Goal: Register for event/course

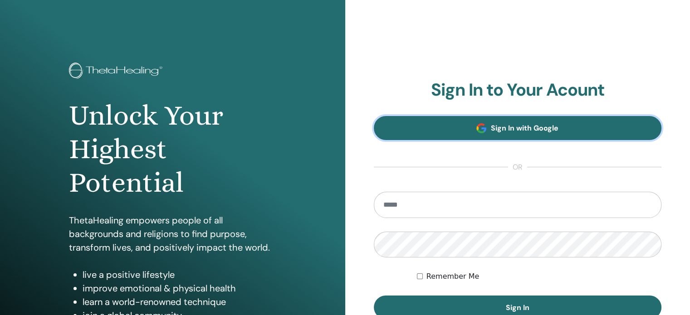
click at [523, 130] on span "Sign In with Google" at bounding box center [525, 128] width 68 height 10
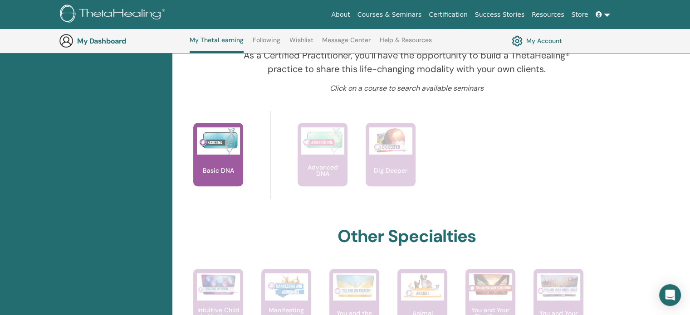
scroll to position [296, 0]
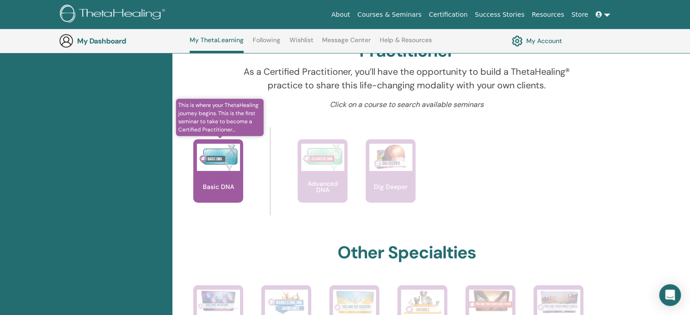
click at [212, 155] on img at bounding box center [218, 157] width 43 height 27
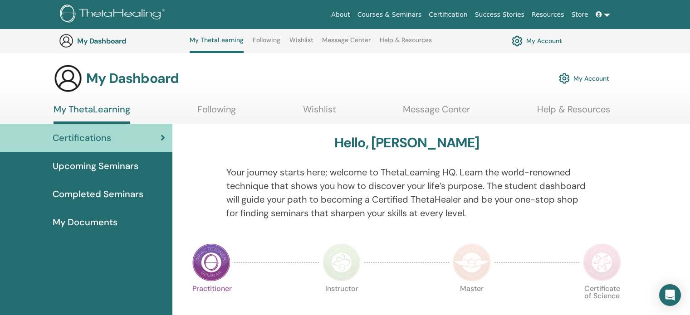
scroll to position [296, 0]
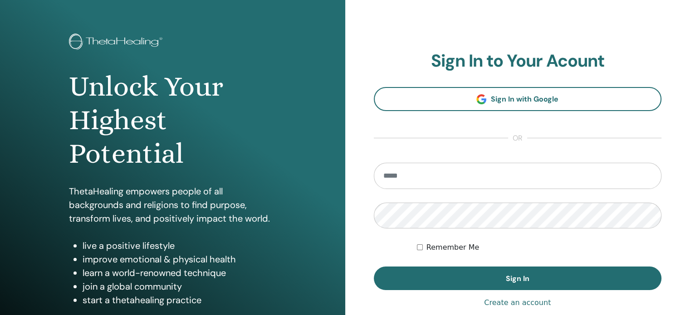
scroll to position [45, 0]
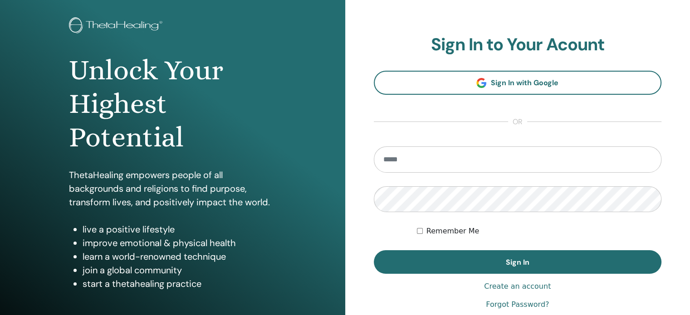
click at [419, 234] on div "Remember Me" at bounding box center [539, 231] width 244 height 11
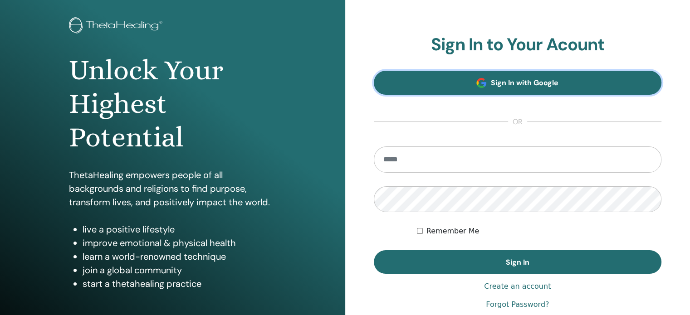
click at [534, 78] on span "Sign In with Google" at bounding box center [525, 83] width 68 height 10
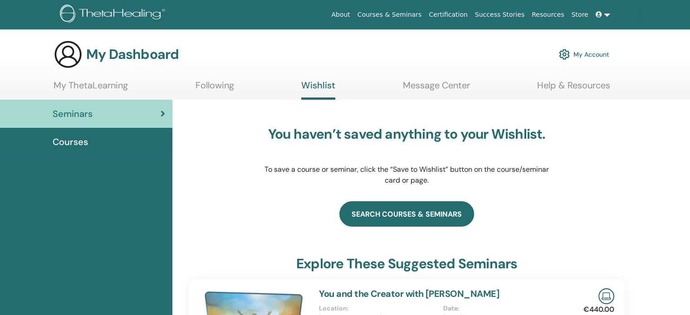
click at [413, 214] on link "search courses & seminars" at bounding box center [406, 213] width 135 height 25
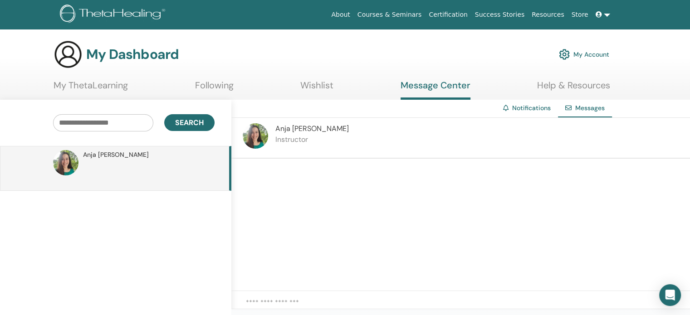
click at [604, 14] on link at bounding box center [603, 14] width 22 height 17
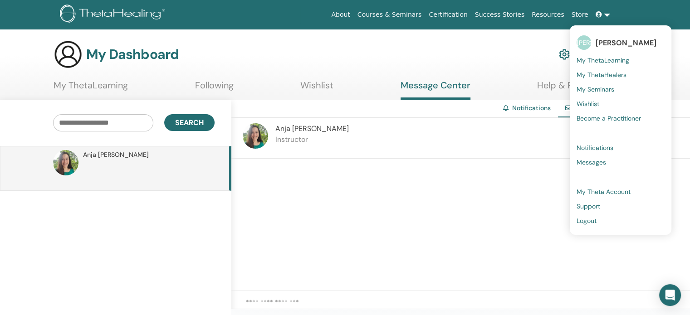
click at [604, 14] on link at bounding box center [603, 14] width 22 height 17
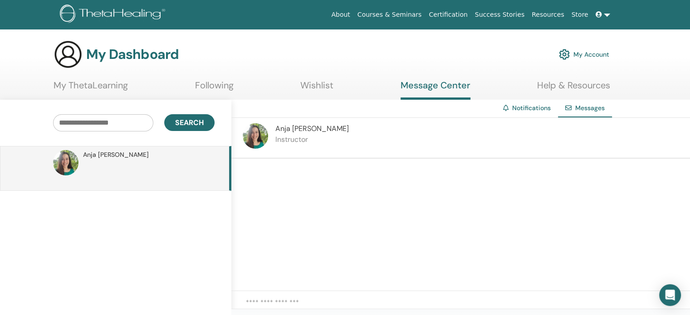
click at [530, 108] on link "Notifications" at bounding box center [531, 108] width 39 height 8
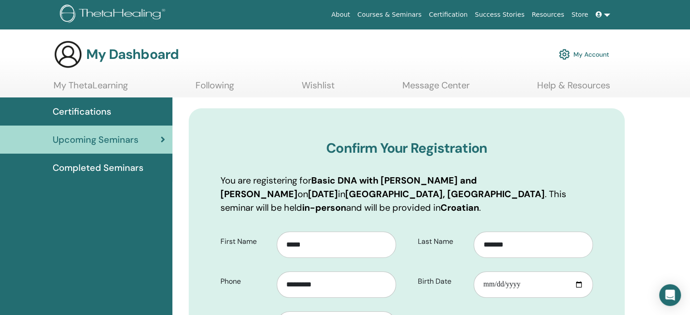
scroll to position [45, 0]
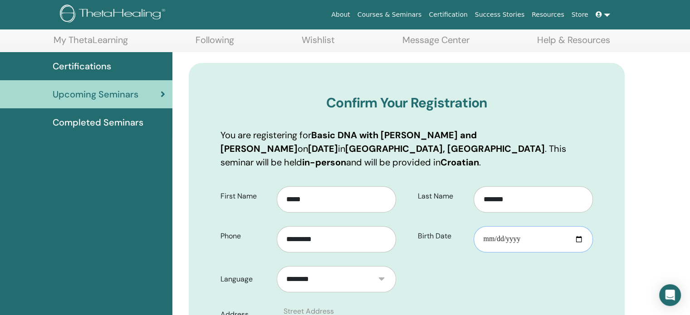
click at [576, 238] on input "Birth Date" at bounding box center [532, 239] width 119 height 26
type input "**********"
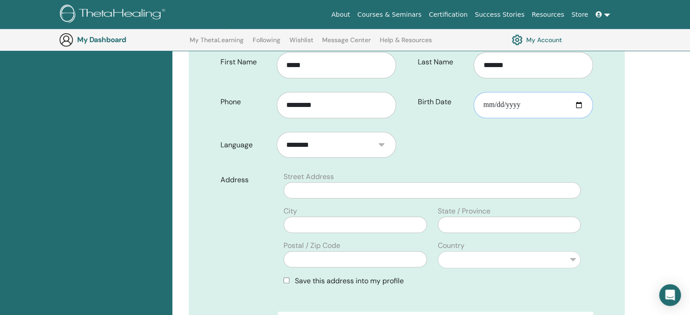
scroll to position [203, 0]
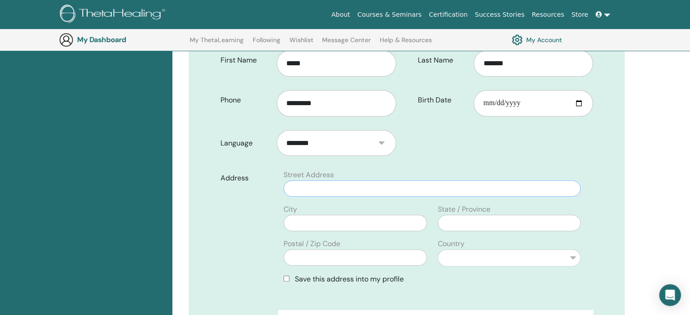
click at [432, 191] on input "text" at bounding box center [431, 188] width 297 height 16
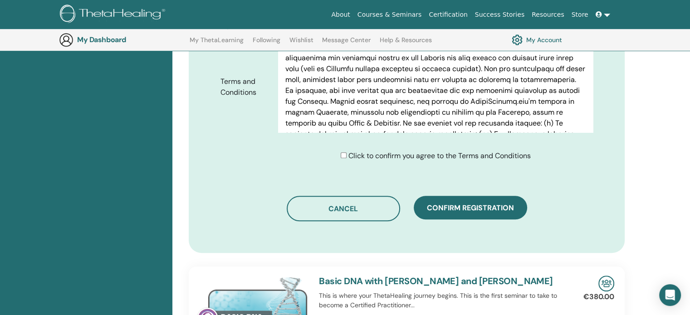
scroll to position [475, 0]
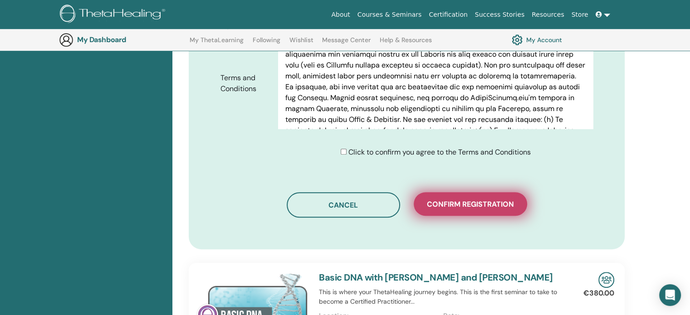
click at [479, 208] on button "Confirm registration" at bounding box center [470, 204] width 113 height 24
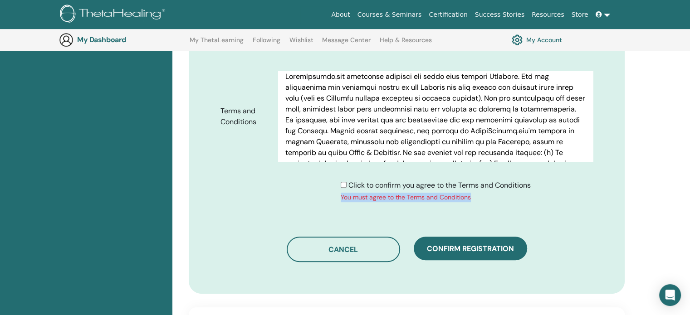
drag, startPoint x: 537, startPoint y: 186, endPoint x: 495, endPoint y: 206, distance: 46.7
click at [495, 206] on div "Click to confirm you agree to the Terms and Conditions You must agree to the Te…" at bounding box center [407, 194] width 386 height 29
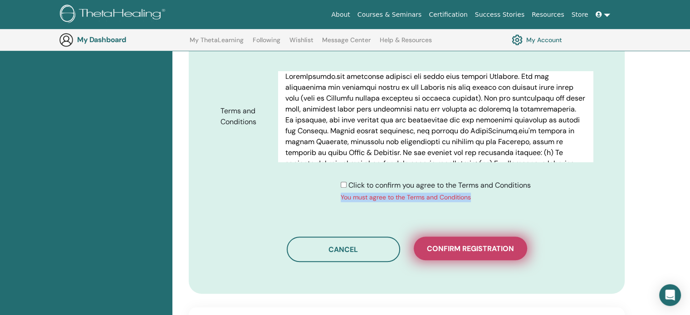
click at [464, 246] on span "Confirm registration" at bounding box center [470, 249] width 87 height 10
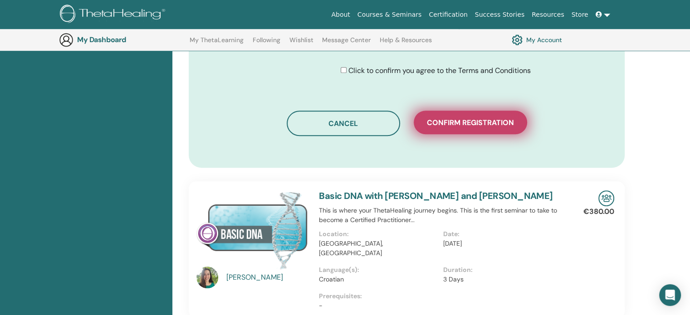
scroll to position [566, 0]
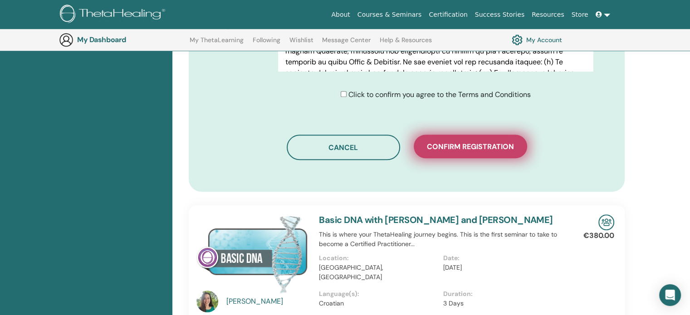
click at [477, 144] on span "Confirm registration" at bounding box center [470, 147] width 87 height 10
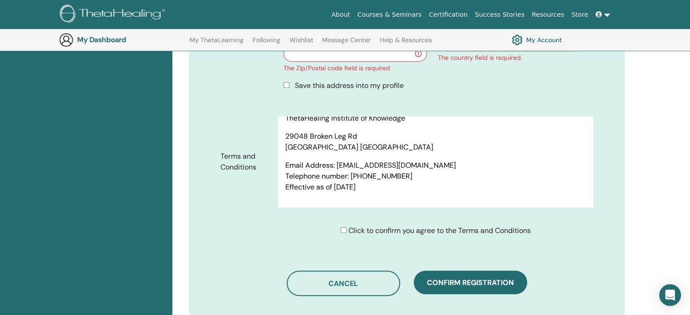
scroll to position [4551, 0]
drag, startPoint x: 533, startPoint y: 231, endPoint x: 347, endPoint y: 228, distance: 185.9
click at [347, 228] on div "Click to confirm you agree to the Terms and Conditions" at bounding box center [439, 230] width 322 height 11
copy span "Click to confirm you agree to the Terms and Conditions"
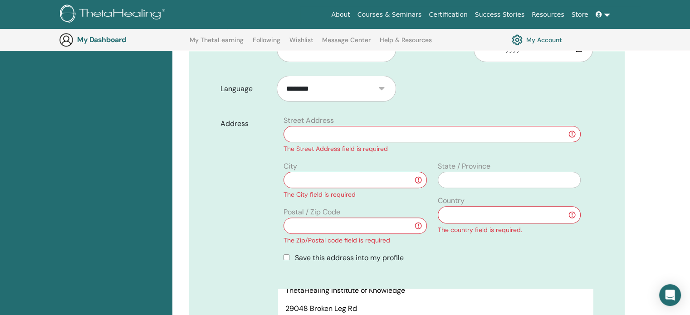
scroll to position [249, 0]
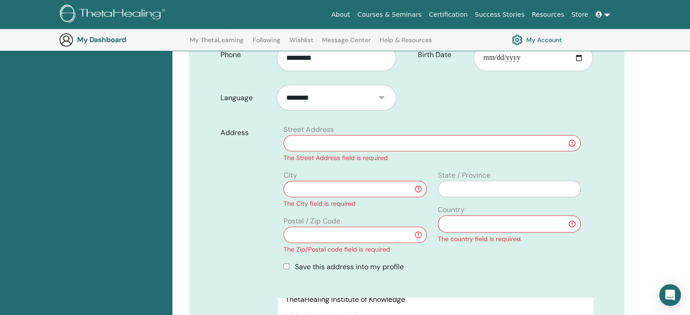
click at [340, 144] on input "text" at bounding box center [431, 143] width 297 height 16
type input "**********"
click at [354, 185] on input "text" at bounding box center [354, 189] width 143 height 16
type input "******"
click at [343, 230] on input "text" at bounding box center [354, 235] width 143 height 16
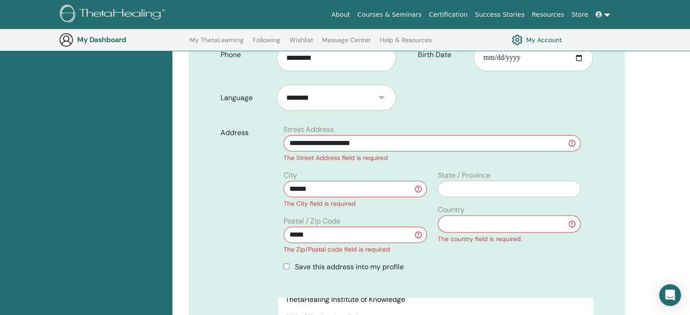
type input "*****"
click at [466, 223] on select "**********" at bounding box center [509, 223] width 143 height 17
select select "**"
click at [438, 215] on select "**********" at bounding box center [509, 223] width 143 height 17
click at [477, 185] on input "text" at bounding box center [509, 189] width 143 height 16
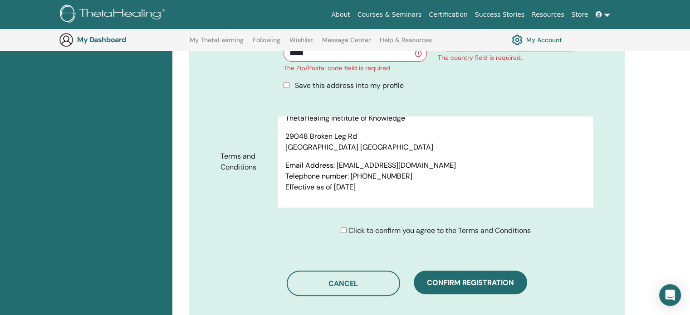
scroll to position [475, 0]
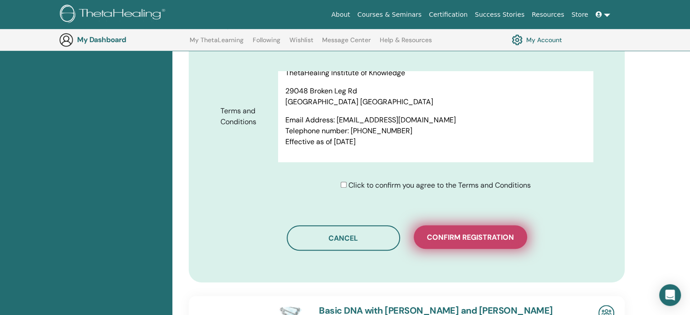
type input "******"
click at [468, 237] on span "Confirm registration" at bounding box center [470, 238] width 87 height 10
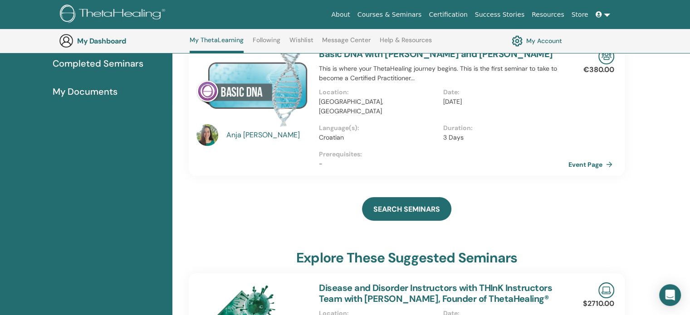
scroll to position [114, 0]
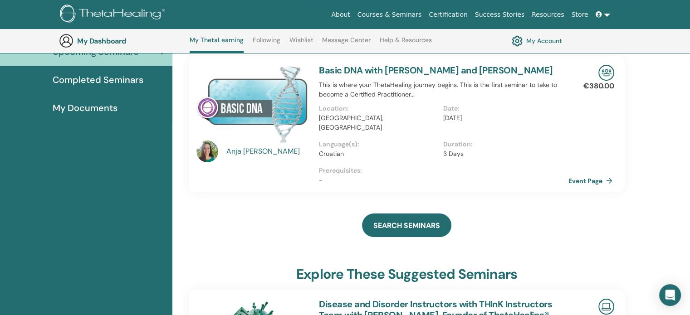
click at [595, 174] on link "Event Page" at bounding box center [592, 181] width 48 height 14
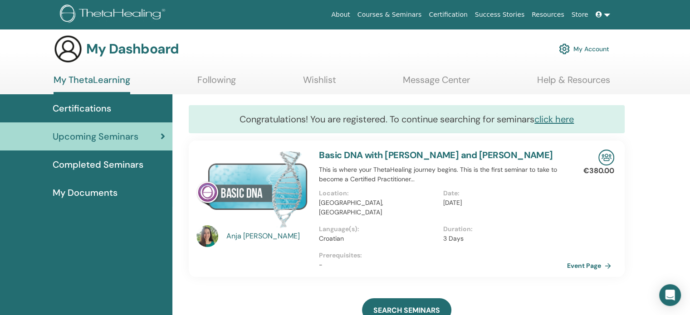
scroll to position [0, 0]
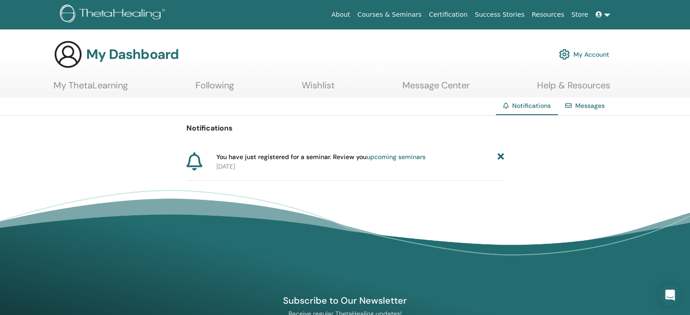
click at [381, 110] on div "Notifications Messages" at bounding box center [345, 106] width 690 height 18
